Goal: Task Accomplishment & Management: Complete application form

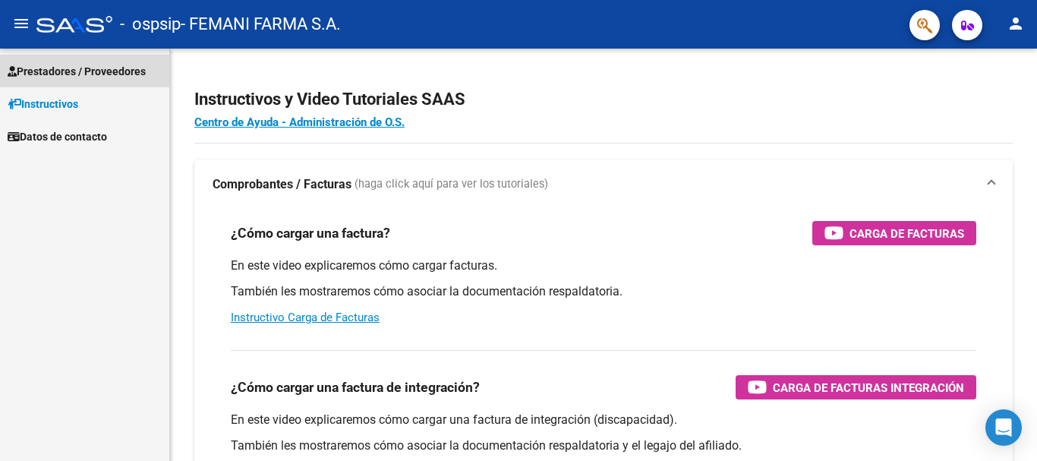
click at [67, 60] on link "Prestadores / Proveedores" at bounding box center [84, 71] width 169 height 33
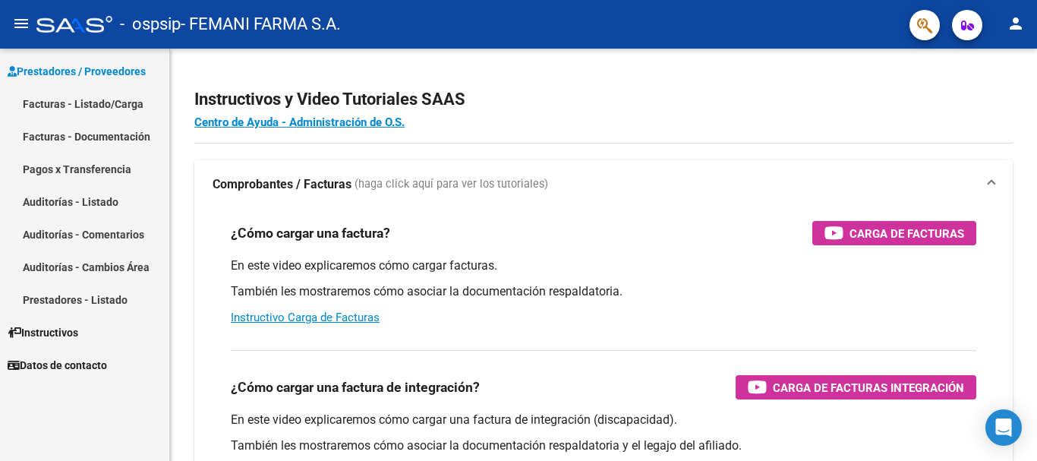
click at [67, 102] on link "Facturas - Listado/Carga" at bounding box center [84, 103] width 169 height 33
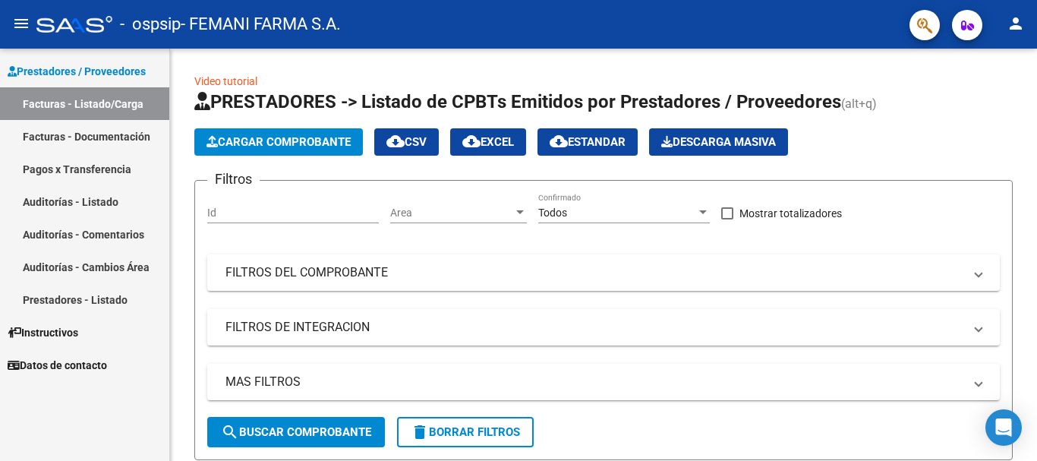
click at [127, 130] on link "Facturas - Documentación" at bounding box center [84, 136] width 169 height 33
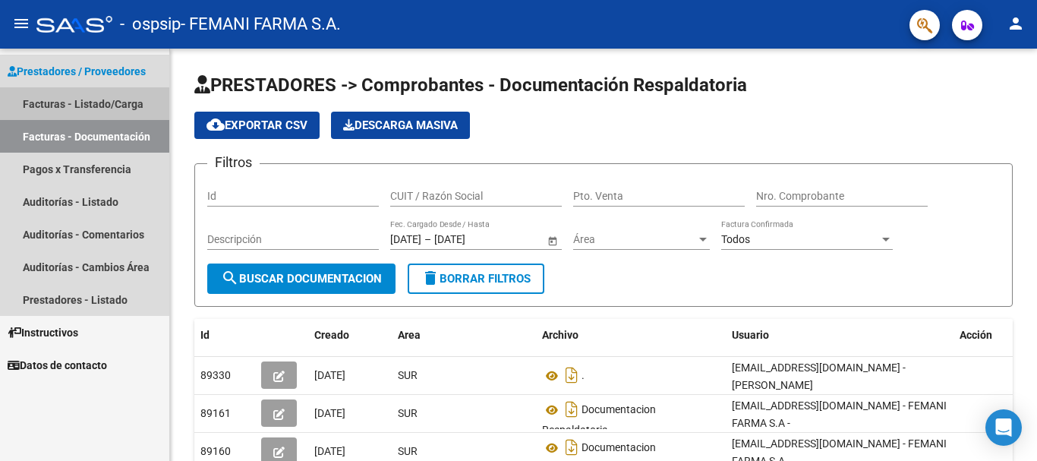
click at [118, 106] on link "Facturas - Listado/Carga" at bounding box center [84, 103] width 169 height 33
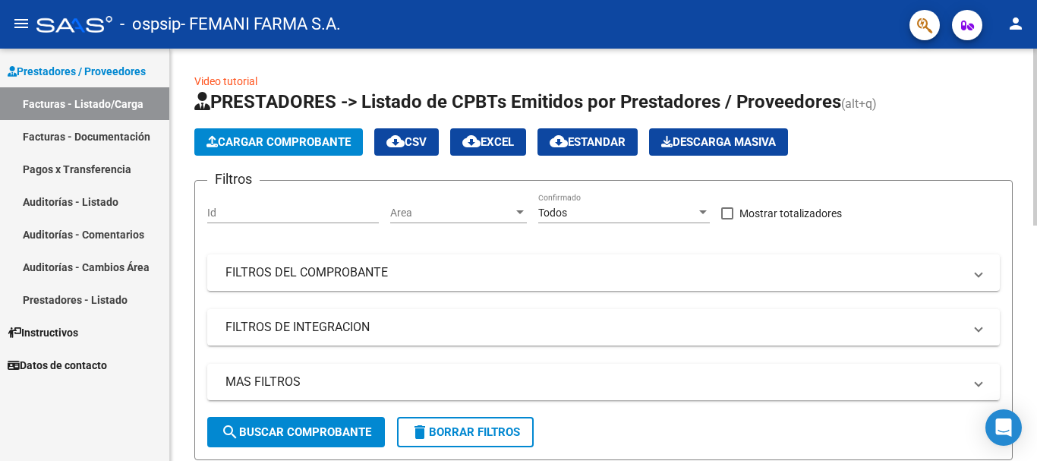
click at [269, 144] on span "Cargar Comprobante" at bounding box center [279, 142] width 144 height 14
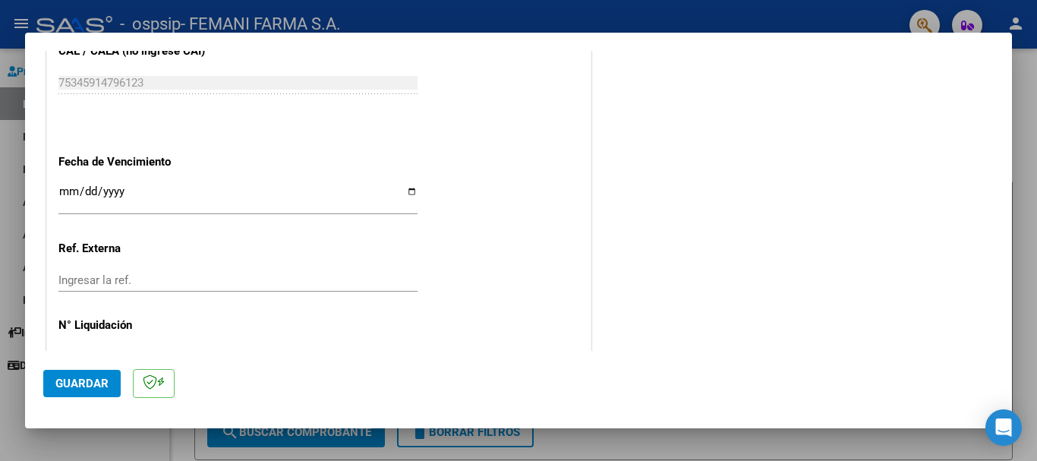
scroll to position [835, 0]
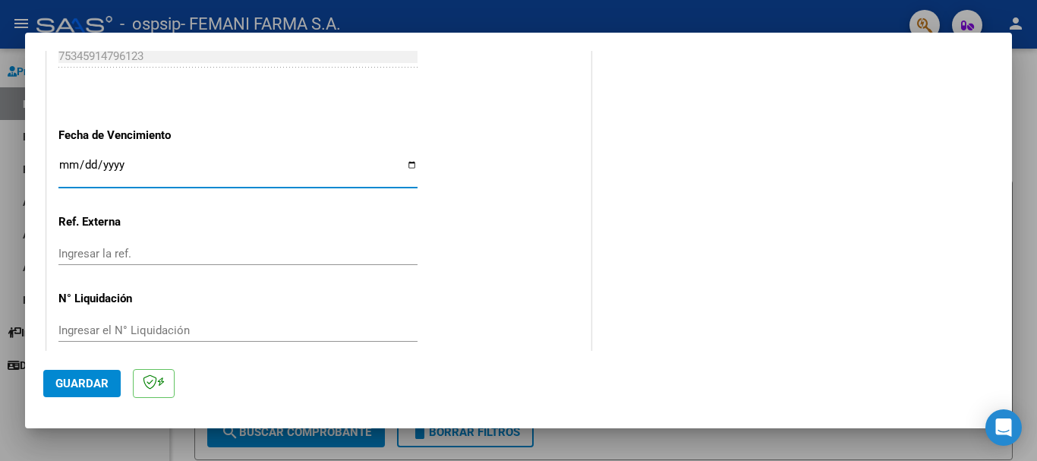
click at [65, 162] on input "Ingresar la fecha" at bounding box center [237, 171] width 359 height 24
type input "[DATE]"
click at [84, 379] on span "Guardar" at bounding box center [81, 384] width 53 height 14
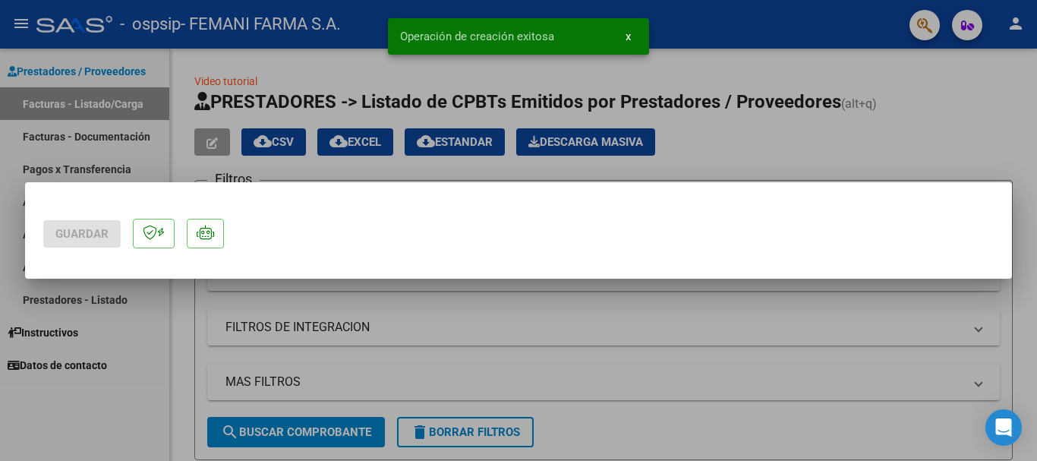
scroll to position [0, 0]
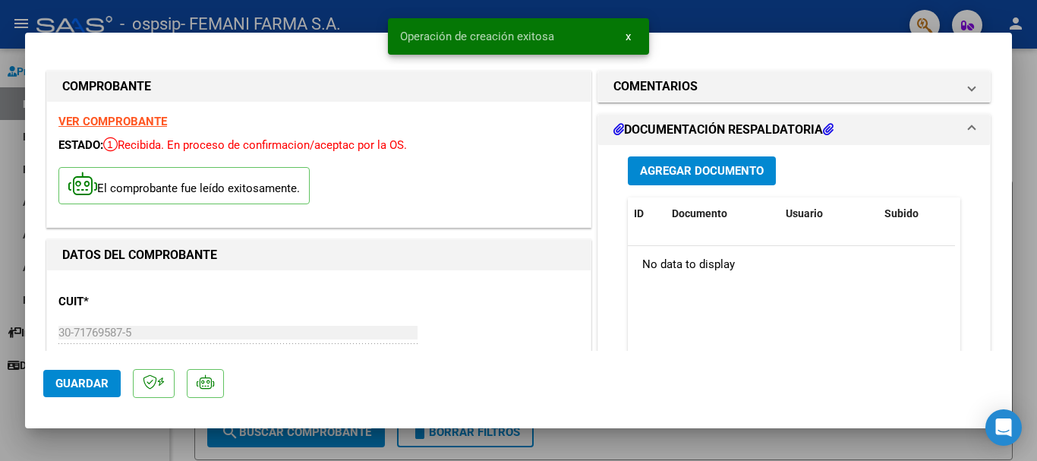
click at [734, 172] on span "Agregar Documento" at bounding box center [702, 172] width 124 height 14
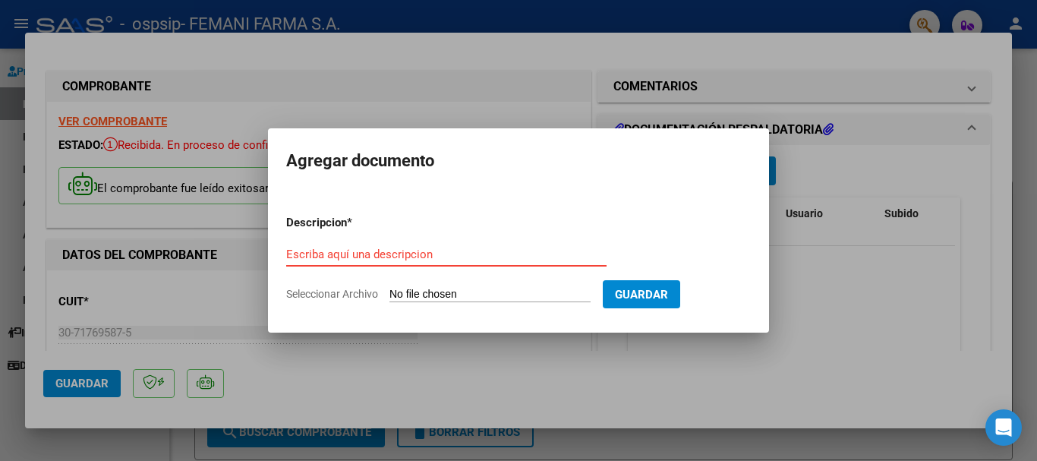
click at [440, 248] on input "Escriba aquí una descripcion" at bounding box center [446, 255] width 320 height 14
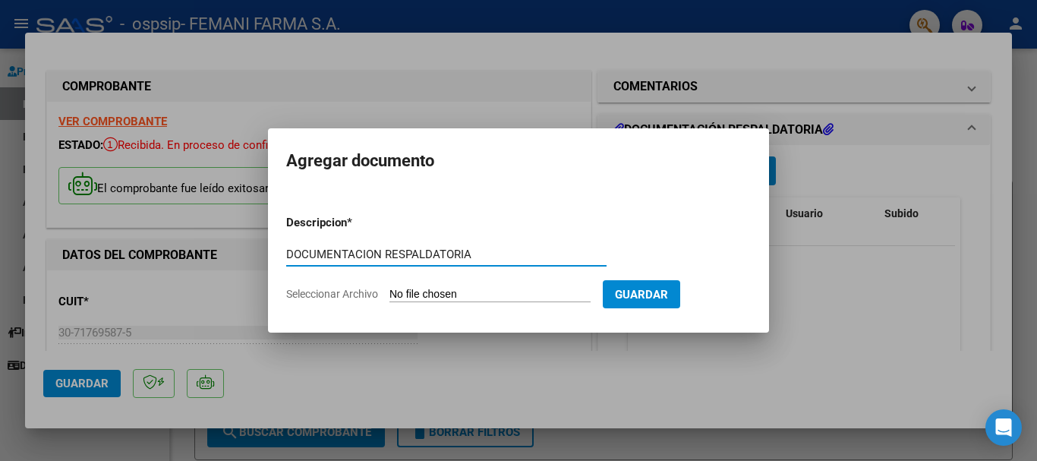
type input "DOCUMENTACION RESPALDATORIA"
click at [450, 292] on input "Seleccionar Archivo" at bounding box center [490, 295] width 201 height 14
type input "C:\fakepath\9435.pdf"
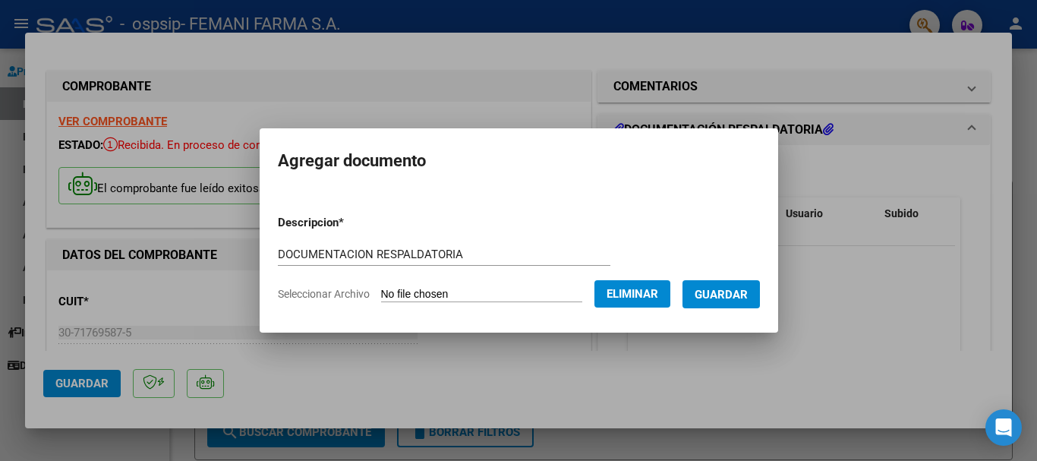
click at [720, 294] on span "Guardar" at bounding box center [721, 295] width 53 height 14
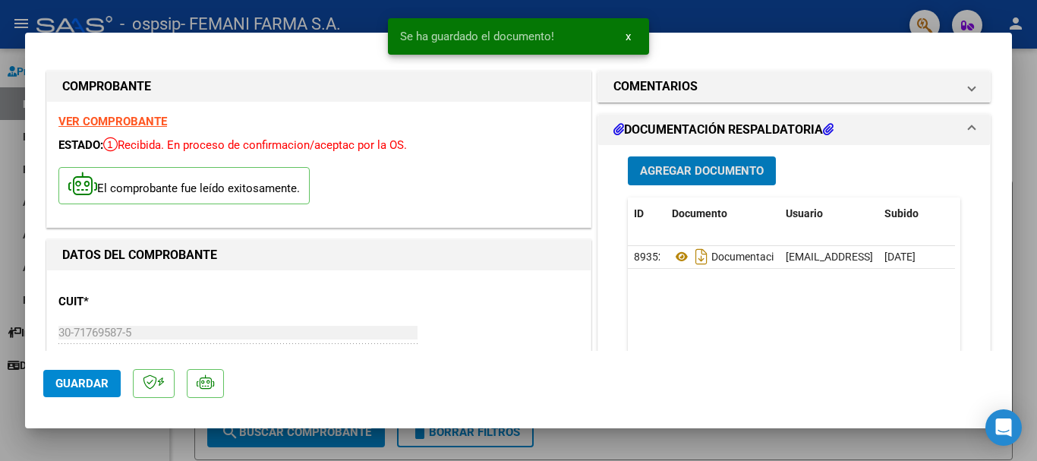
click at [71, 389] on span "Guardar" at bounding box center [81, 384] width 53 height 14
click at [628, 39] on span "x" at bounding box center [628, 37] width 5 height 14
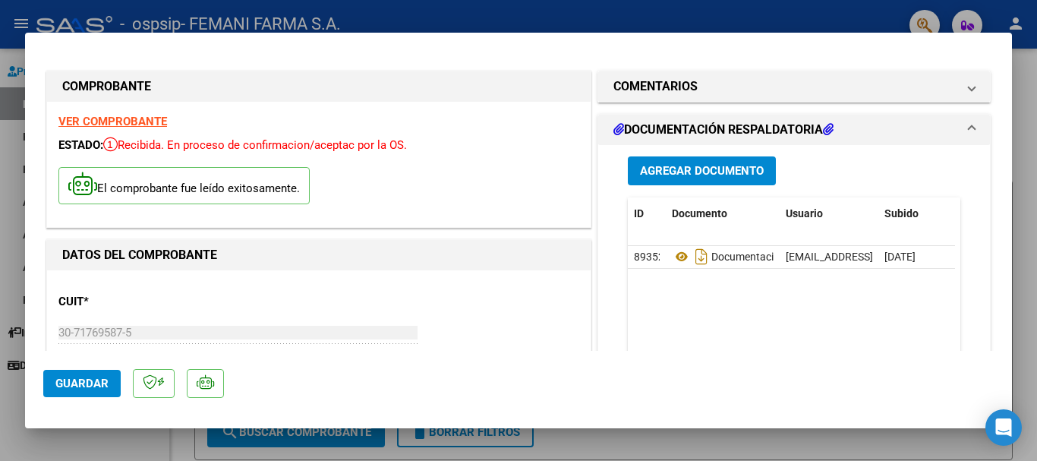
drag, startPoint x: 620, startPoint y: 20, endPoint x: 591, endPoint y: 30, distance: 30.8
click at [619, 20] on div at bounding box center [518, 230] width 1037 height 461
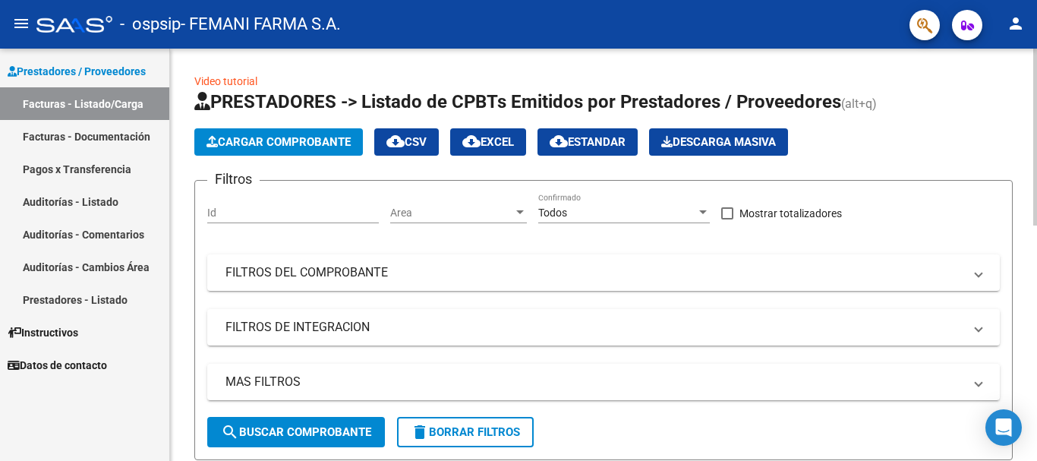
click at [252, 141] on span "Cargar Comprobante" at bounding box center [279, 142] width 144 height 14
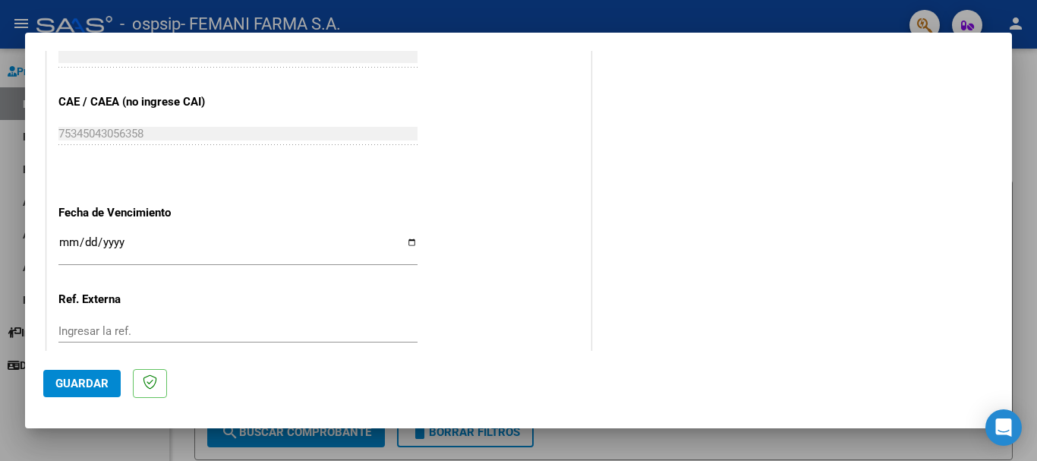
scroll to position [759, 0]
click at [68, 241] on input "Ingresar la fecha" at bounding box center [237, 247] width 359 height 24
type input "[DATE]"
click at [84, 390] on span "Guardar" at bounding box center [81, 384] width 53 height 14
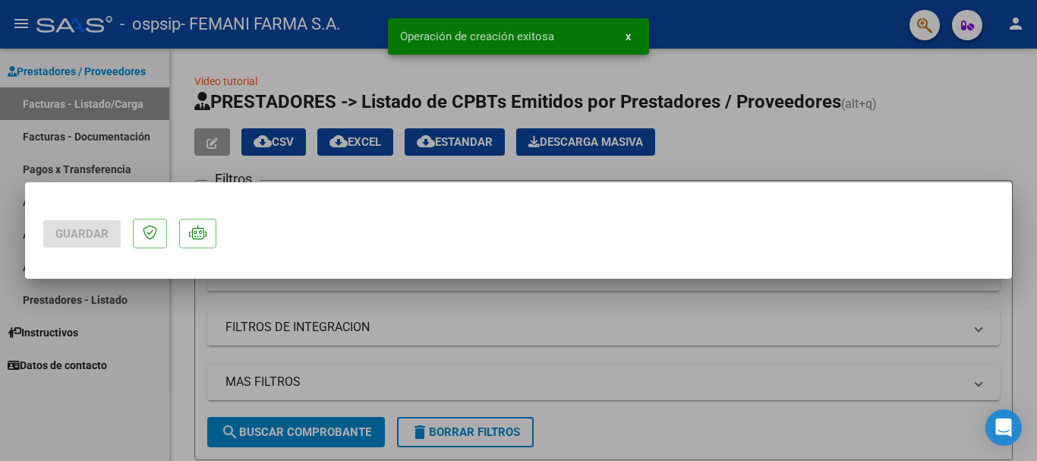
scroll to position [0, 0]
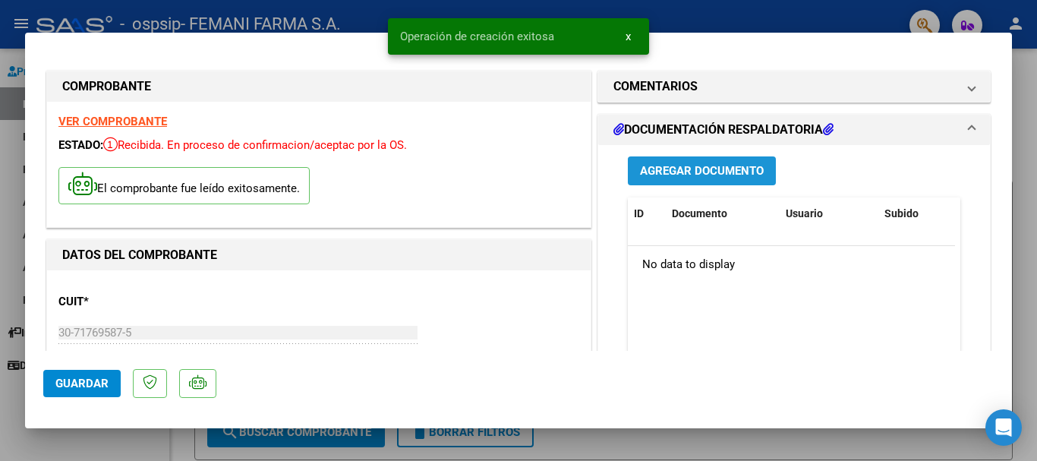
click at [717, 176] on span "Agregar Documento" at bounding box center [702, 172] width 124 height 14
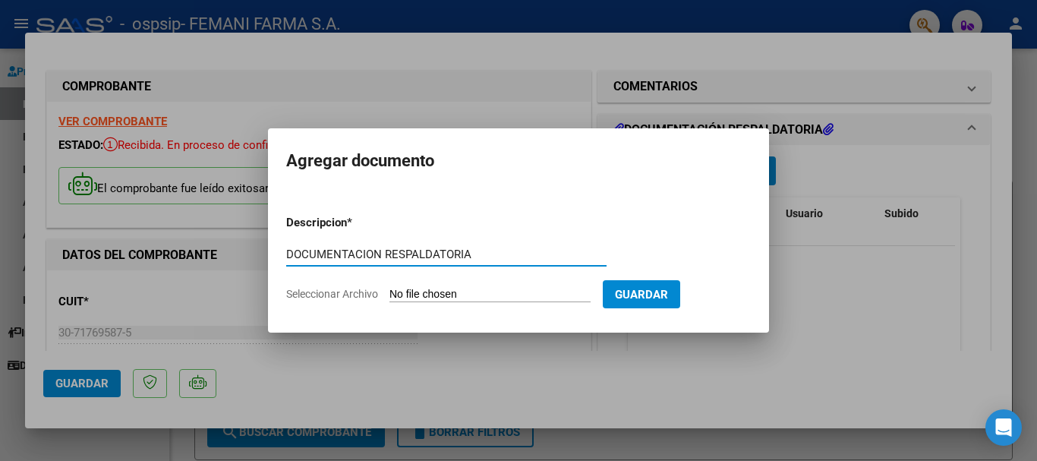
type input "DOCUMENTACION RESPALDATORIA"
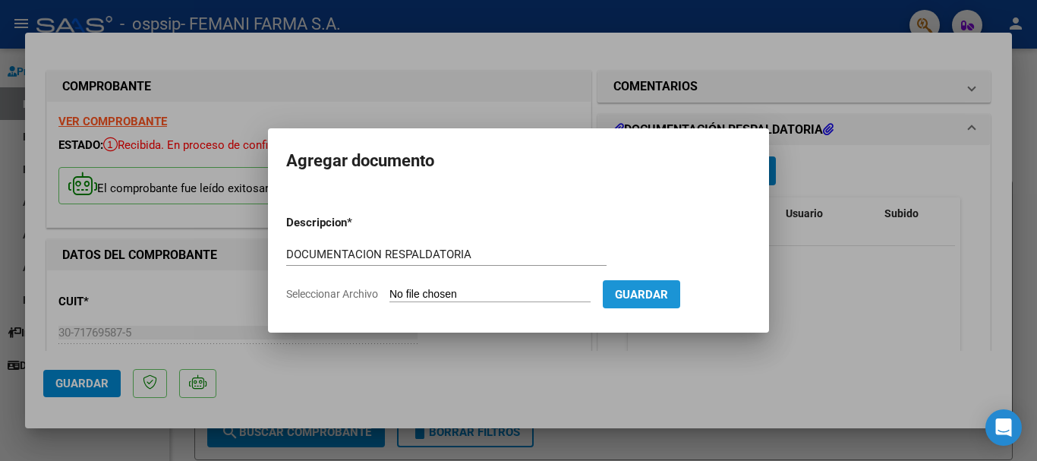
click at [668, 288] on span "Guardar" at bounding box center [641, 295] width 53 height 14
type input "C:\fakepath\13839.pdf"
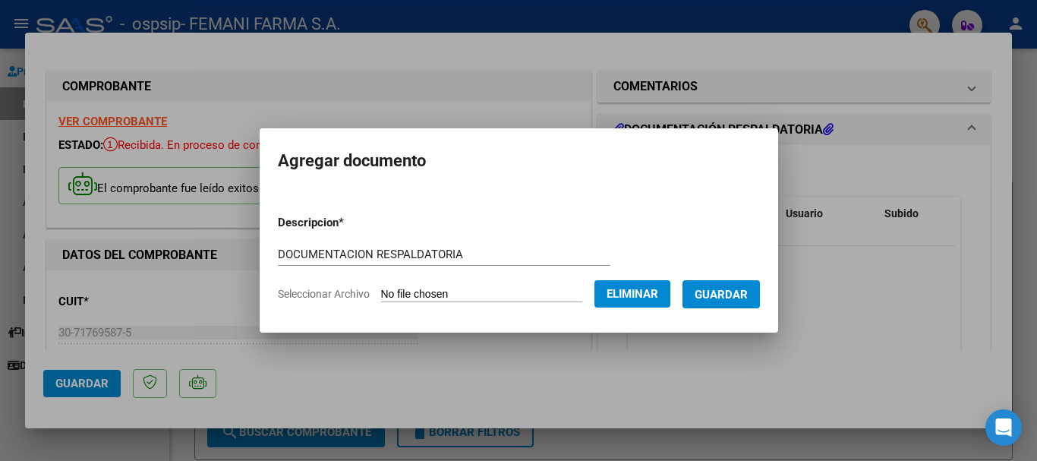
click at [742, 297] on span "Guardar" at bounding box center [721, 295] width 53 height 14
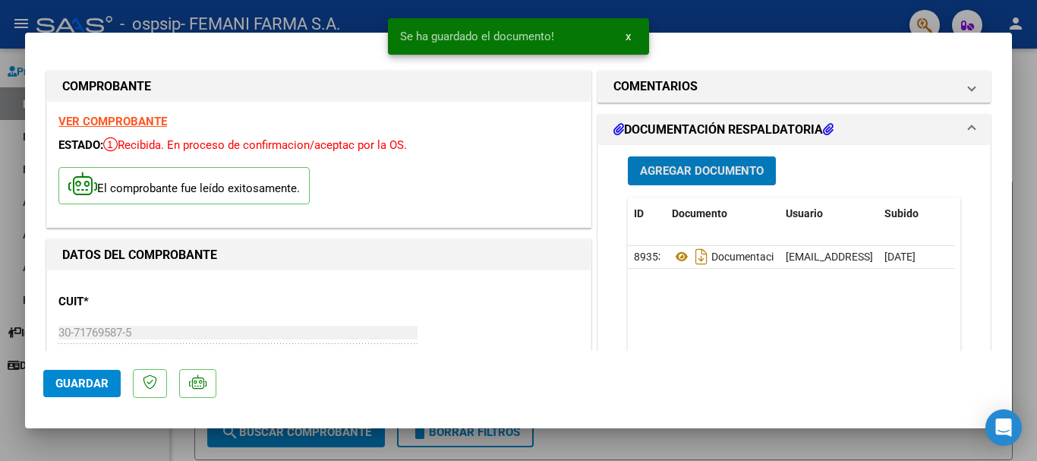
click at [102, 383] on span "Guardar" at bounding box center [81, 384] width 53 height 14
click at [627, 38] on span "x" at bounding box center [628, 37] width 5 height 14
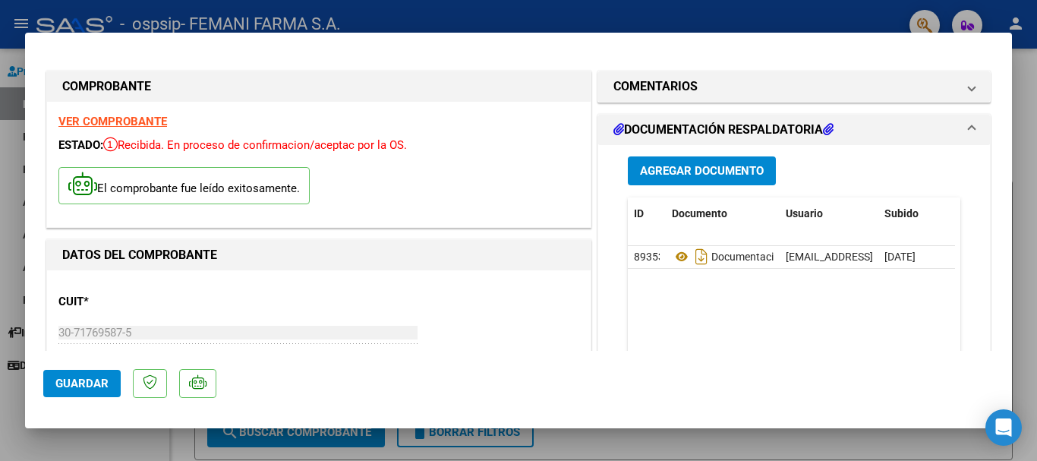
click at [625, 21] on div at bounding box center [518, 230] width 1037 height 461
type input "$ 0,00"
